Goal: Task Accomplishment & Management: Use online tool/utility

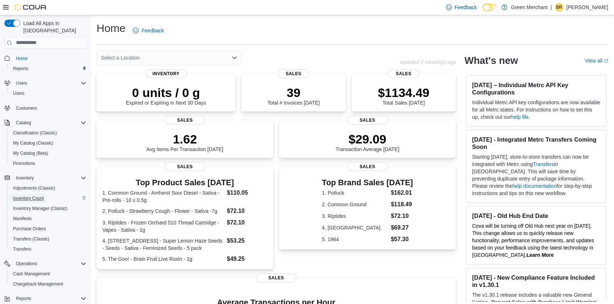
click at [33, 195] on span "Inventory Count" at bounding box center [28, 198] width 31 height 6
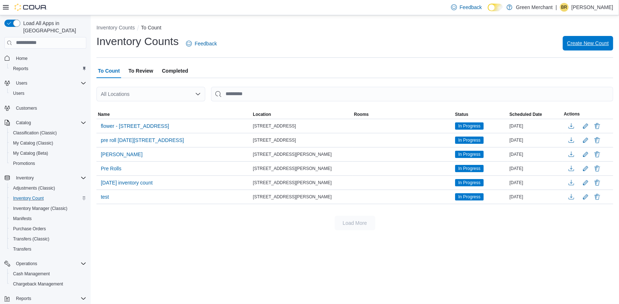
click at [581, 42] on span "Create New Count" at bounding box center [588, 43] width 42 height 7
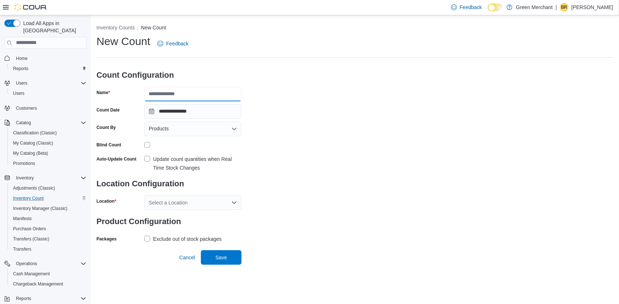
click at [173, 93] on input "Name" at bounding box center [192, 94] width 97 height 15
type input "*****"
drag, startPoint x: 180, startPoint y: 125, endPoint x: 187, endPoint y: 124, distance: 7.4
click at [186, 124] on div "Products" at bounding box center [192, 129] width 97 height 15
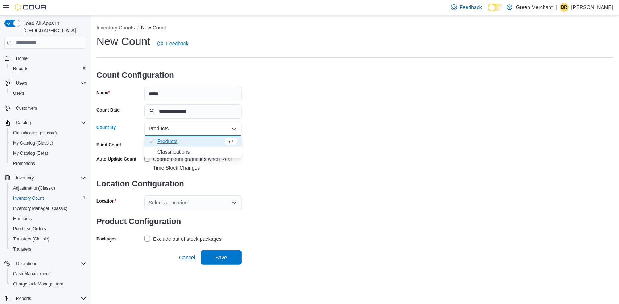
click at [174, 151] on span "Classifications" at bounding box center [197, 151] width 80 height 7
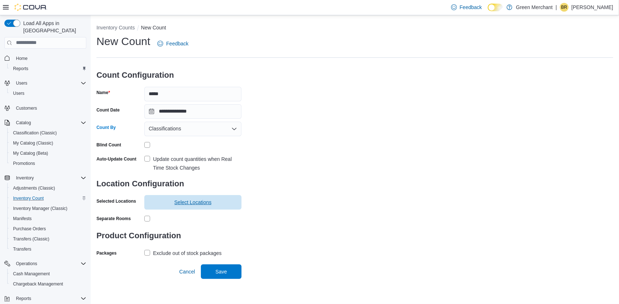
click at [174, 198] on span "Select Locations" at bounding box center [193, 202] width 89 height 15
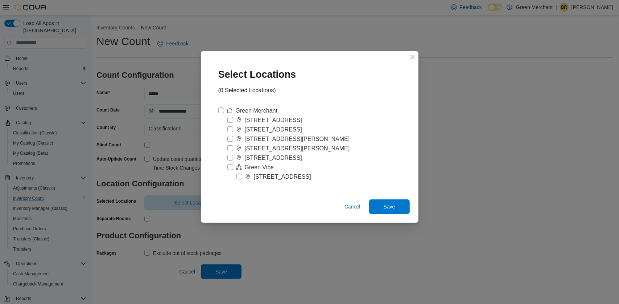
click at [251, 156] on div "[STREET_ADDRESS]" at bounding box center [273, 157] width 57 height 9
click at [403, 201] on span "Save" at bounding box center [390, 206] width 32 height 15
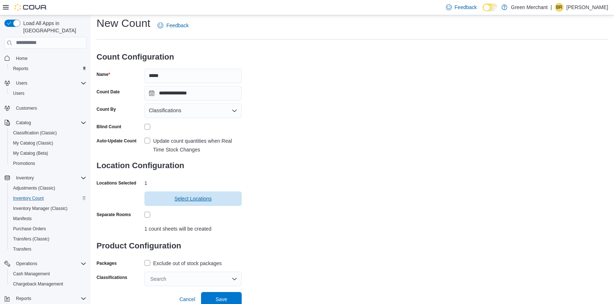
scroll to position [20, 0]
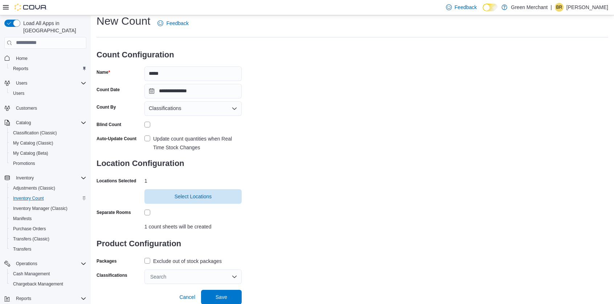
drag, startPoint x: 169, startPoint y: 276, endPoint x: 176, endPoint y: 278, distance: 7.3
click at [173, 277] on div "Search" at bounding box center [192, 276] width 97 height 15
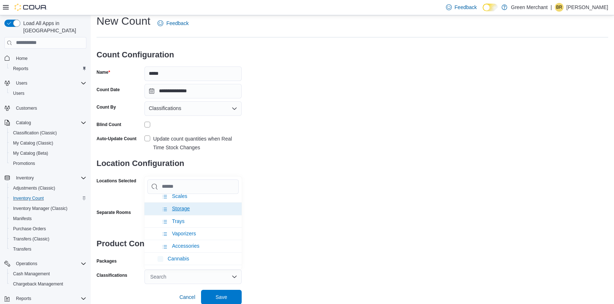
scroll to position [181, 0]
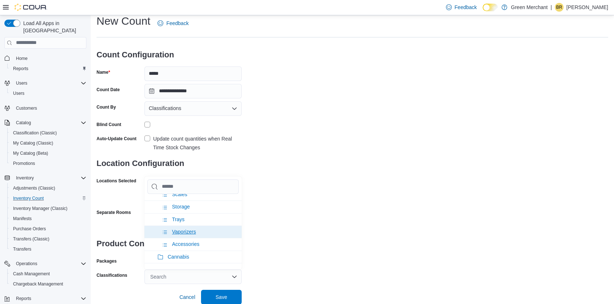
click at [199, 228] on li "Vaporizers" at bounding box center [192, 231] width 97 height 12
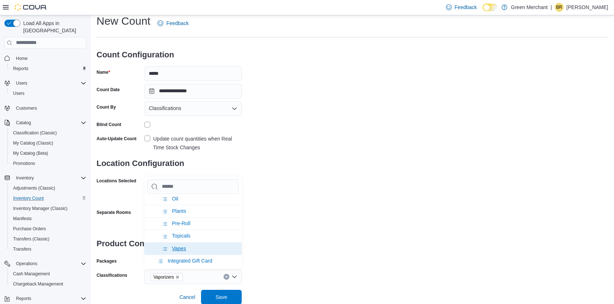
click at [187, 242] on li "Vapes" at bounding box center [192, 248] width 97 height 12
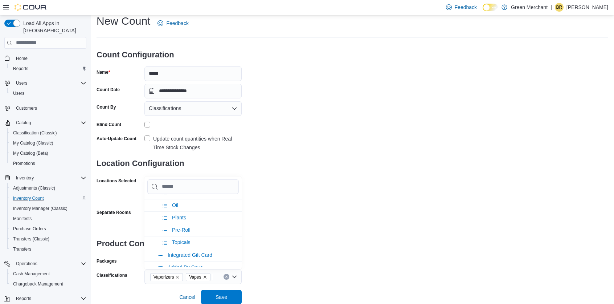
click at [286, 212] on div "**********" at bounding box center [353, 149] width 512 height 270
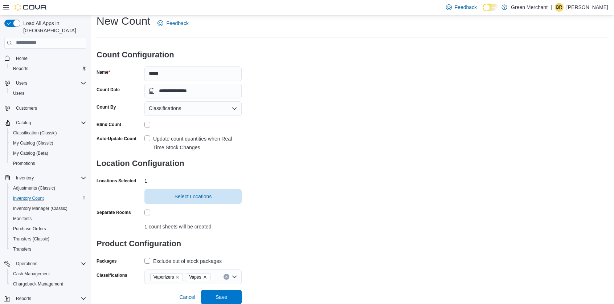
click at [176, 277] on icon "Remove Vaporizers from selection in this group" at bounding box center [177, 277] width 4 height 4
click at [142, 263] on div "Packages Exclude out of stock packages" at bounding box center [169, 260] width 145 height 11
click at [151, 260] on label "Exclude out of stock packages" at bounding box center [182, 261] width 77 height 9
click at [228, 298] on span "Save" at bounding box center [221, 296] width 32 height 15
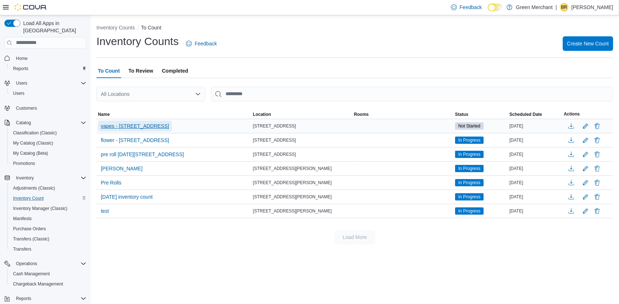
click at [142, 122] on span "vapes - [STREET_ADDRESS]" at bounding box center [135, 125] width 68 height 7
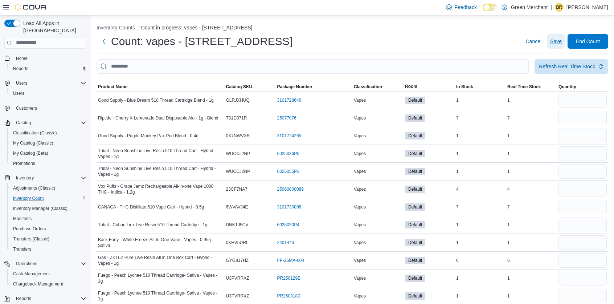
click at [558, 37] on span "Save" at bounding box center [556, 41] width 12 height 15
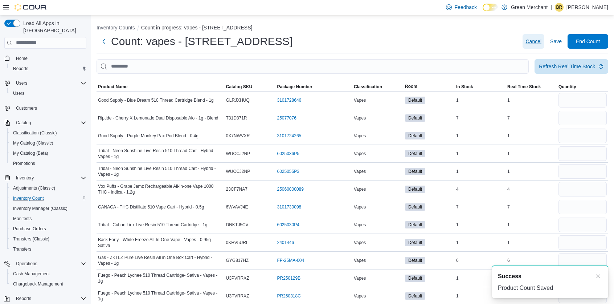
click at [541, 42] on span "Cancel" at bounding box center [533, 41] width 16 height 7
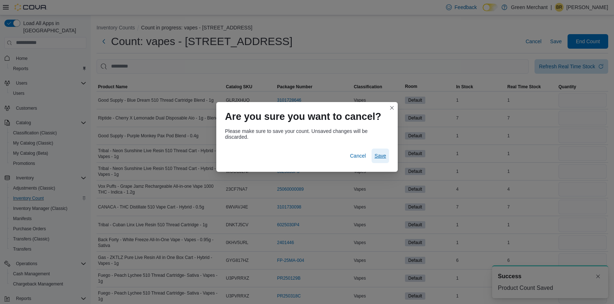
click at [382, 154] on span "Save" at bounding box center [380, 155] width 12 height 7
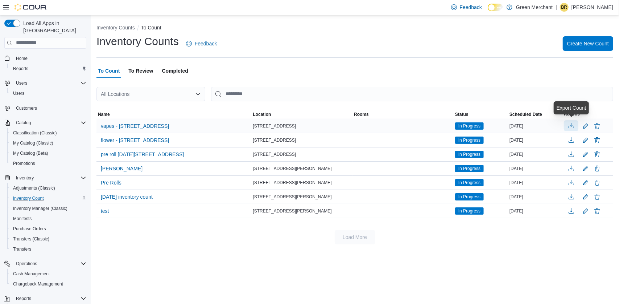
click at [573, 124] on button "button" at bounding box center [571, 125] width 15 height 11
